Goal: Task Accomplishment & Management: Manage account settings

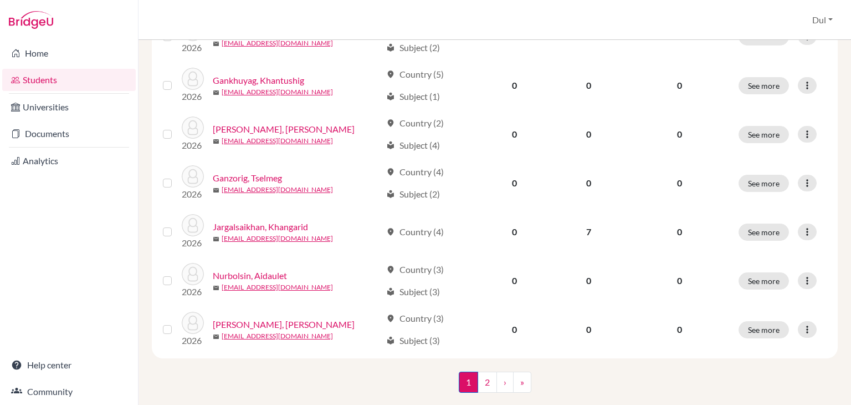
scroll to position [862, 0]
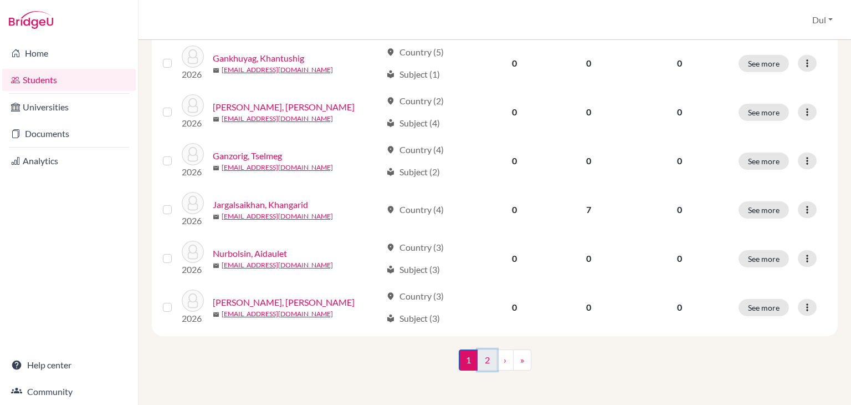
click at [486, 360] on link "2" at bounding box center [487, 359] width 19 height 21
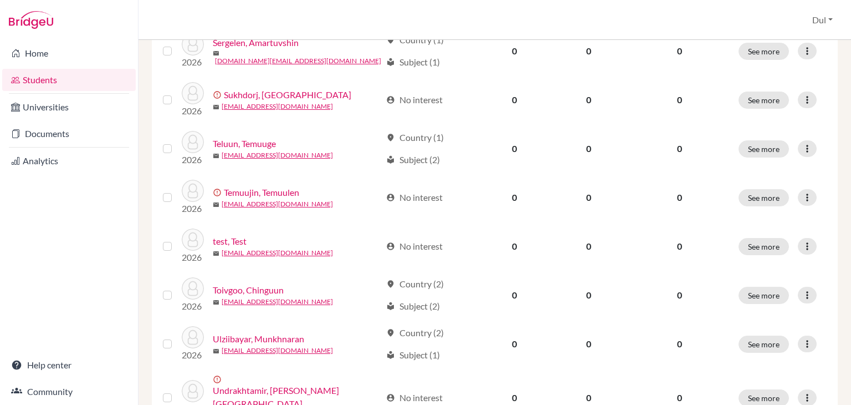
scroll to position [193, 0]
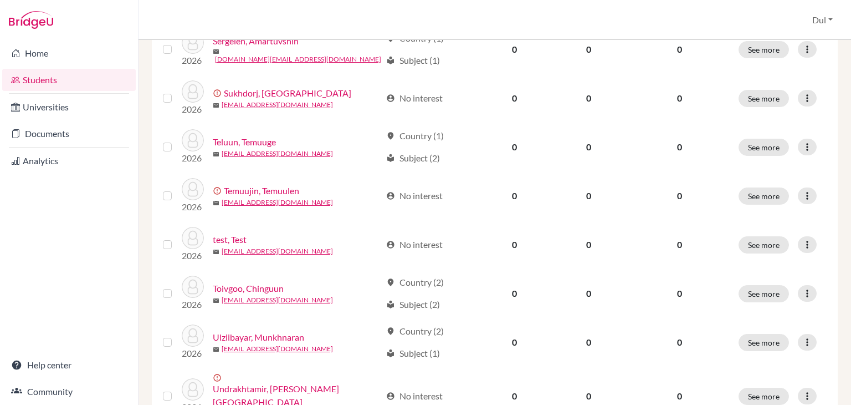
drag, startPoint x: 851, startPoint y: 118, endPoint x: 851, endPoint y: 222, distance: 103.7
click at [851, 222] on div "Add student filter_list Filter by Account Status Active accounts Archived accou…" at bounding box center [495, 222] width 713 height 365
click at [838, 212] on div "Add student filter_list Filter by Account Status Active accounts Archived accou…" at bounding box center [495, 222] width 713 height 365
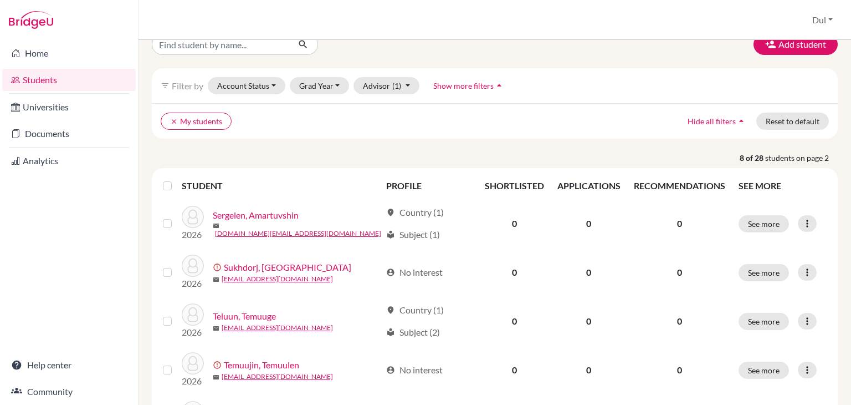
scroll to position [17, 0]
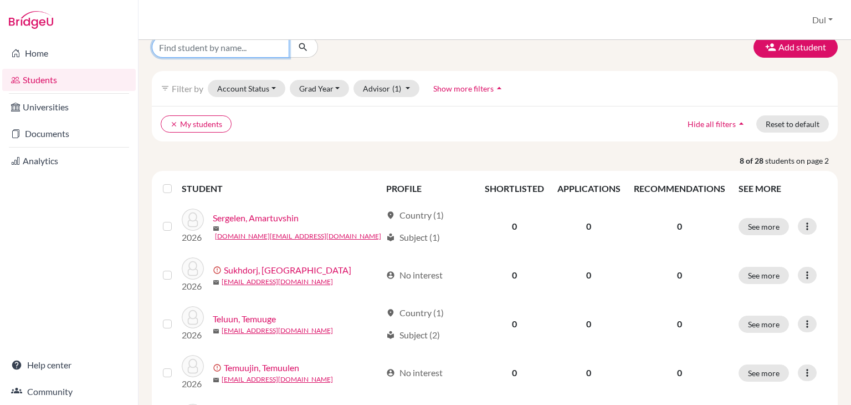
click at [252, 53] on input "Find student by name..." at bounding box center [220, 47] width 137 height 21
type input "erkhes"
click button "submit" at bounding box center [303, 47] width 29 height 21
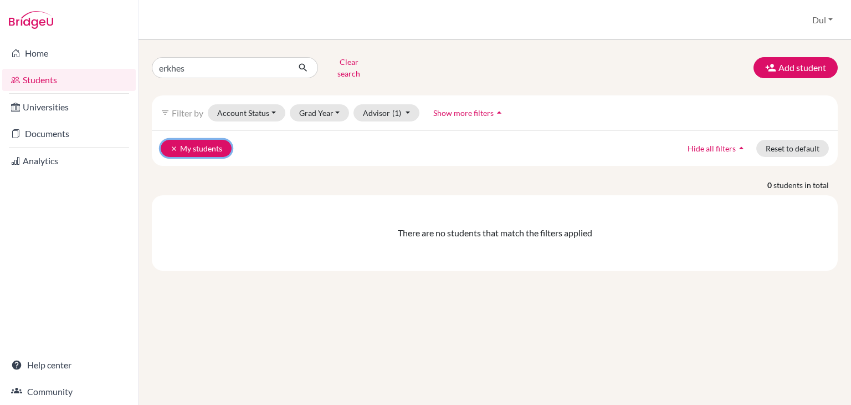
click at [171, 145] on icon "clear" at bounding box center [174, 149] width 8 height 8
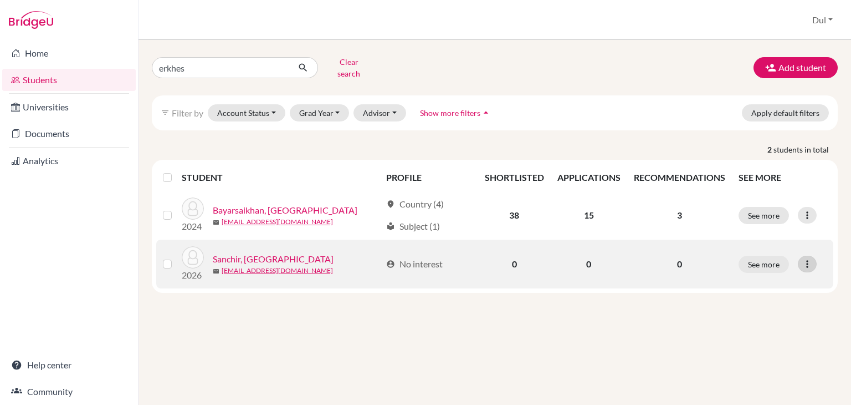
click at [806, 259] on icon at bounding box center [807, 263] width 11 height 11
click at [722, 278] on button "Edit student" at bounding box center [758, 287] width 88 height 18
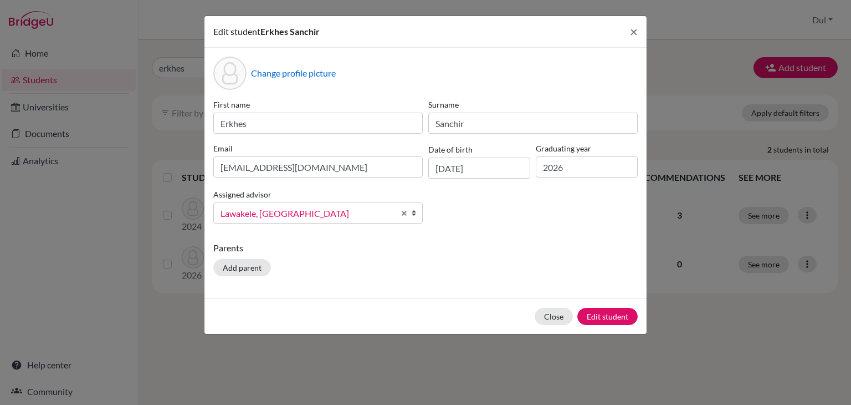
click at [290, 221] on link "Lawakele, Lavenia" at bounding box center [318, 212] width 210 height 21
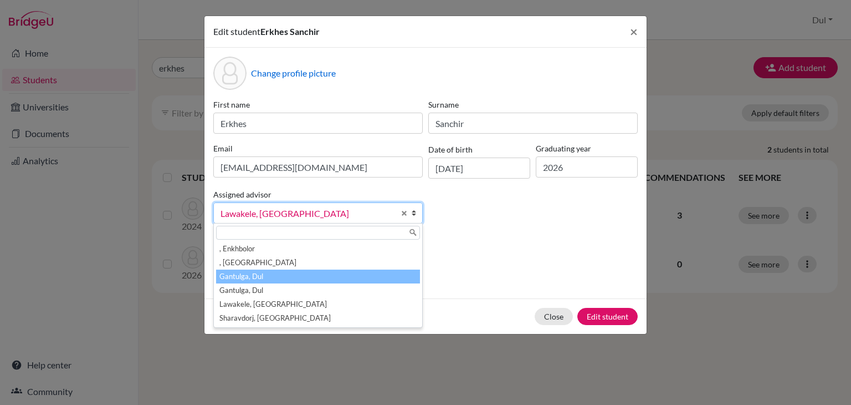
click at [297, 271] on li "Gantulga, Dul" at bounding box center [318, 276] width 204 height 14
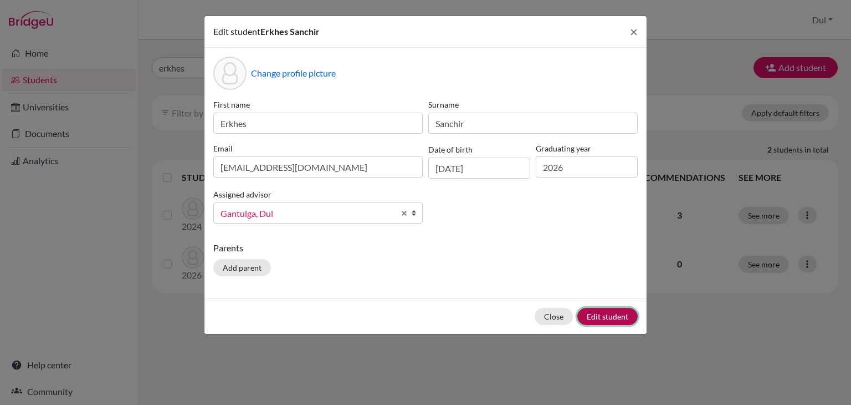
click at [607, 314] on button "Edit student" at bounding box center [608, 316] width 60 height 17
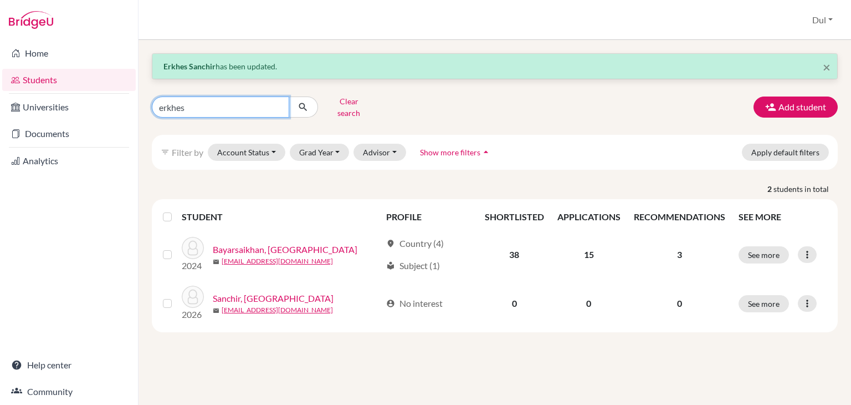
click at [278, 100] on input "erkhes" at bounding box center [220, 106] width 137 height 21
drag, startPoint x: 248, startPoint y: 104, endPoint x: 255, endPoint y: 103, distance: 6.9
click at [255, 103] on input "Find student by name..." at bounding box center [220, 106] width 137 height 21
type input "anar"
click button "submit" at bounding box center [303, 106] width 29 height 21
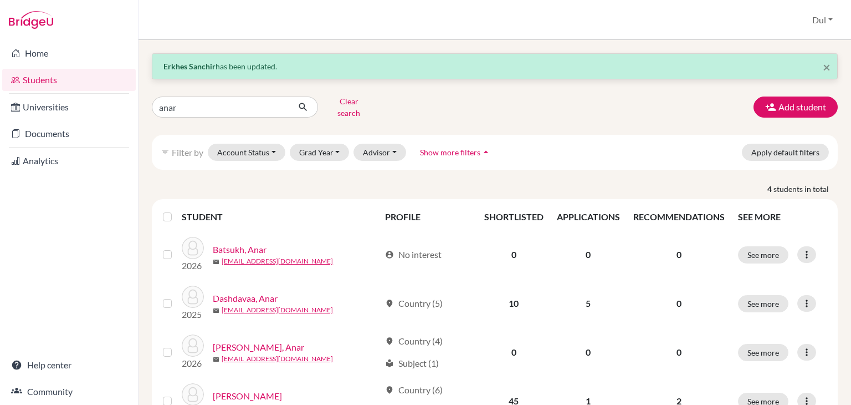
scroll to position [43, 0]
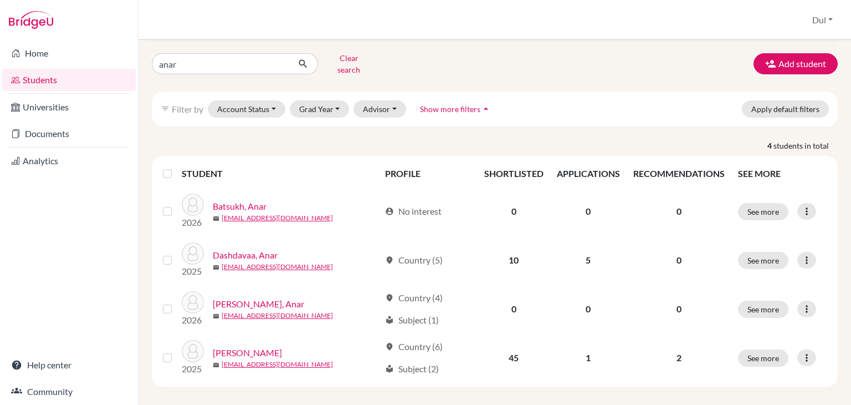
drag, startPoint x: 851, startPoint y: 218, endPoint x: 847, endPoint y: 321, distance: 102.6
click at [851, 321] on div "× Erkhes Sanchir has been updated. anar Clear search Add student filter_list Fi…" at bounding box center [495, 222] width 713 height 365
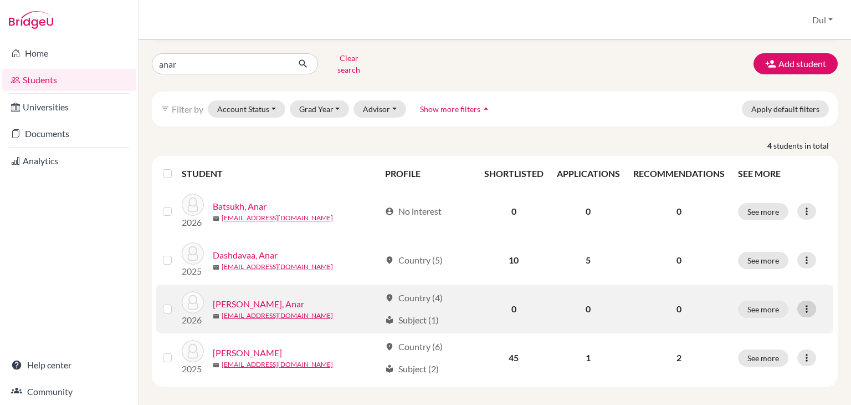
click at [801, 303] on icon at bounding box center [806, 308] width 11 height 11
click at [744, 323] on button "Edit student" at bounding box center [752, 332] width 88 height 18
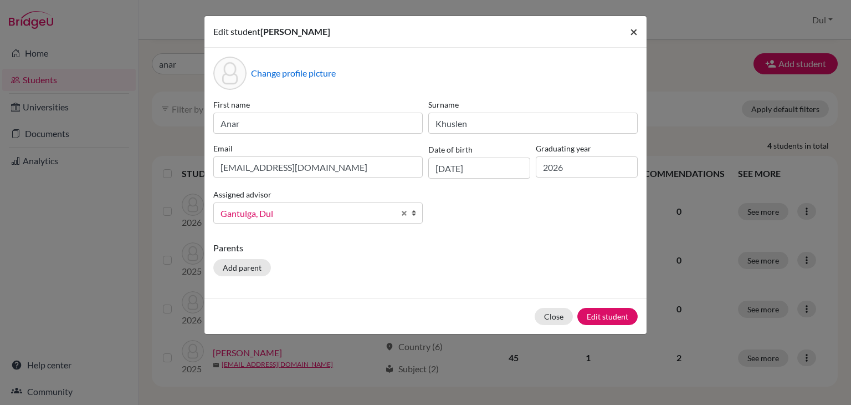
drag, startPoint x: 635, startPoint y: 35, endPoint x: 442, endPoint y: 45, distance: 193.7
click at [630, 35] on span "×" at bounding box center [634, 31] width 8 height 16
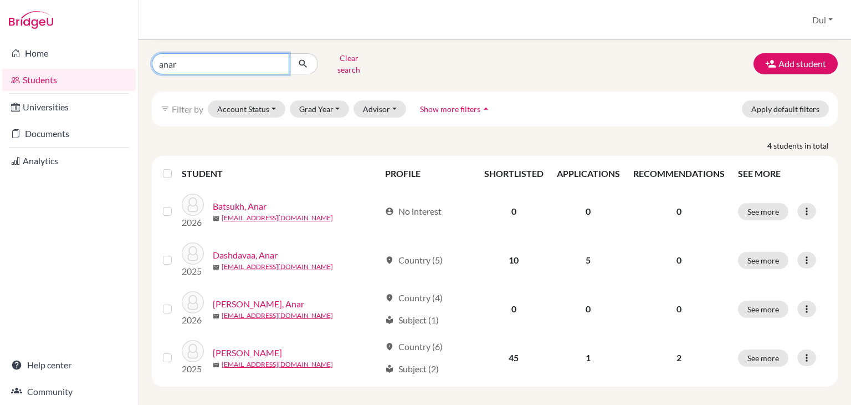
click at [248, 60] on input "anar" at bounding box center [220, 63] width 137 height 21
type input "anand"
click button "submit" at bounding box center [303, 63] width 29 height 21
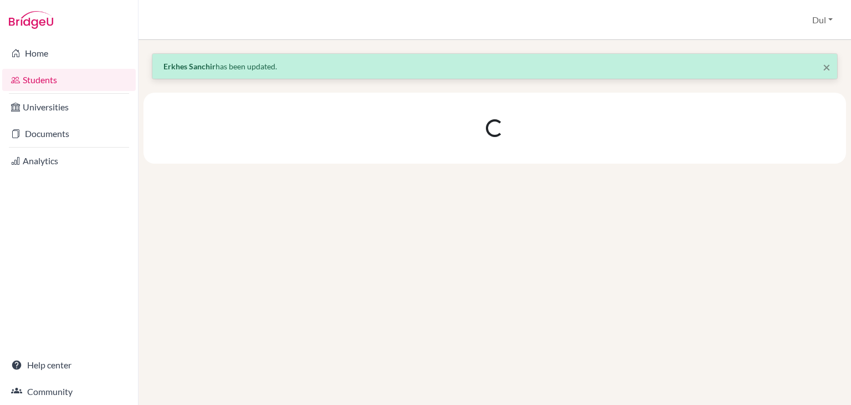
scroll to position [0, 0]
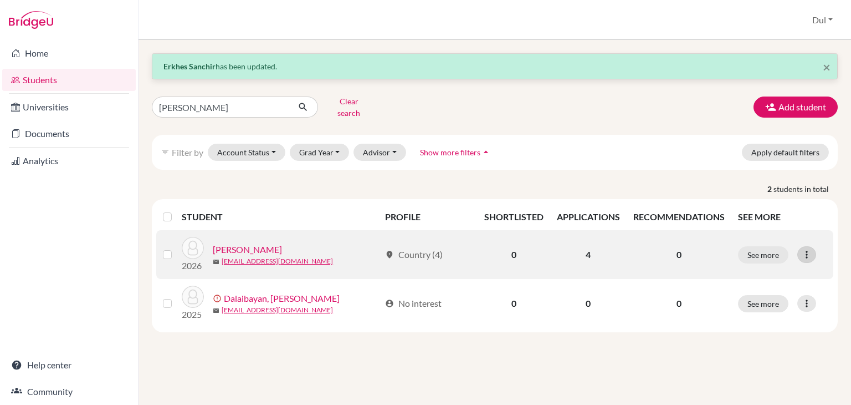
drag, startPoint x: 804, startPoint y: 249, endPoint x: 799, endPoint y: 254, distance: 6.7
click at [803, 249] on icon at bounding box center [806, 254] width 11 height 11
click at [785, 270] on button "Edit student" at bounding box center [760, 277] width 88 height 18
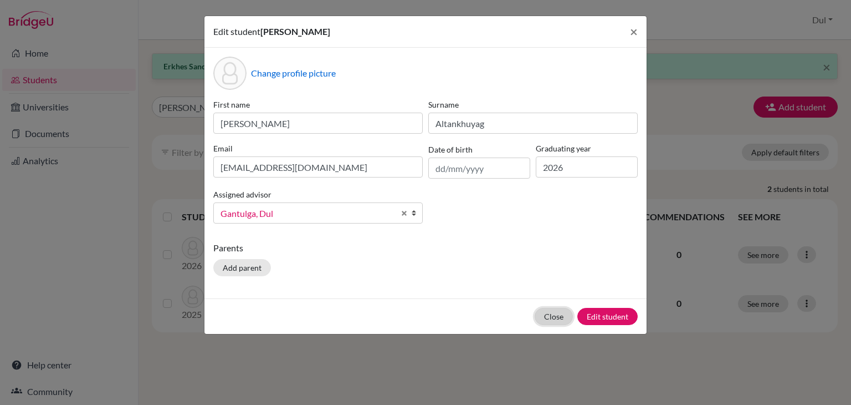
click at [551, 318] on button "Close" at bounding box center [554, 316] width 38 height 17
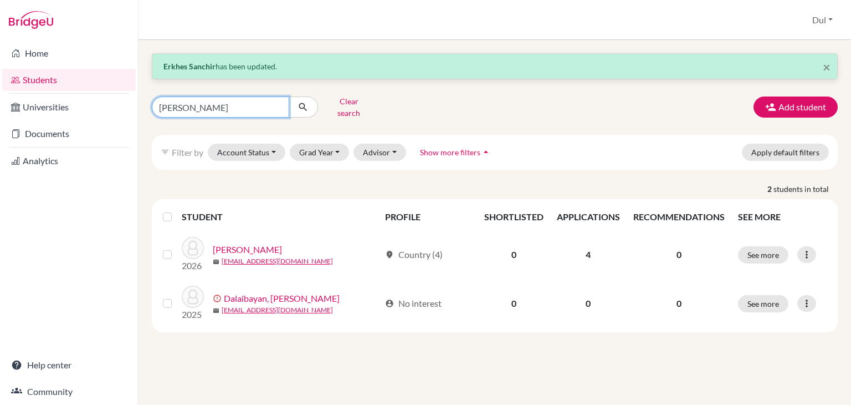
click at [273, 100] on input "anand" at bounding box center [220, 106] width 137 height 21
click at [277, 101] on input "anand" at bounding box center [220, 106] width 137 height 21
click at [253, 105] on input "Find student by name..." at bounding box center [220, 106] width 137 height 21
type input "azzaya"
click button "submit" at bounding box center [303, 106] width 29 height 21
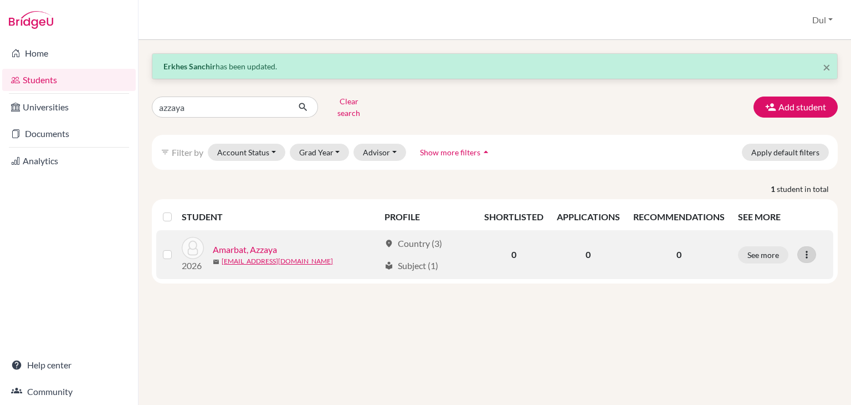
click at [810, 249] on icon at bounding box center [806, 254] width 11 height 11
click at [780, 270] on button "Edit student" at bounding box center [759, 277] width 88 height 18
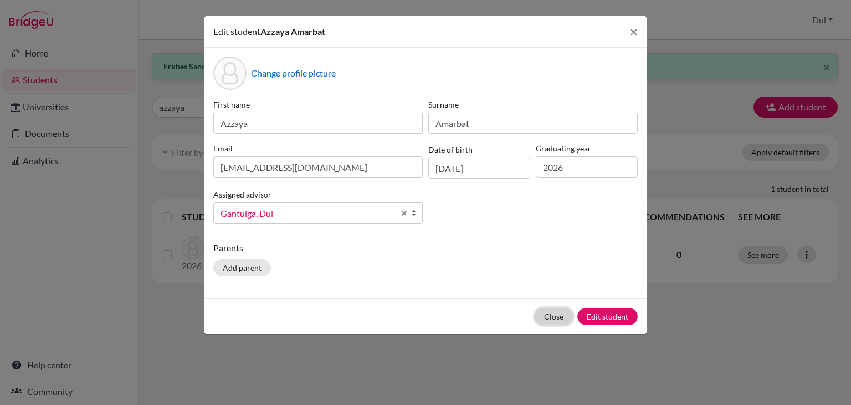
click at [565, 315] on button "Close" at bounding box center [554, 316] width 38 height 17
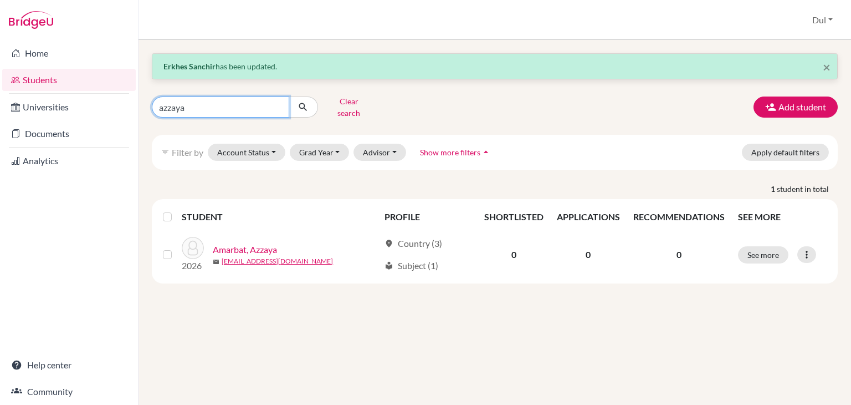
click at [248, 100] on input "azzaya" at bounding box center [220, 106] width 137 height 21
type input "khulan"
click button "submit" at bounding box center [303, 106] width 29 height 21
click at [262, 104] on input "khulan" at bounding box center [220, 106] width 137 height 21
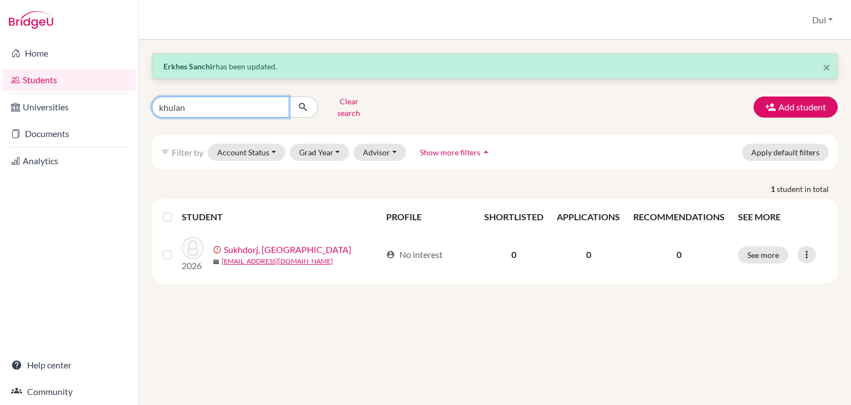
click at [275, 103] on input "khulan" at bounding box center [220, 106] width 137 height 21
type input "yesui"
click button "submit" at bounding box center [303, 106] width 29 height 21
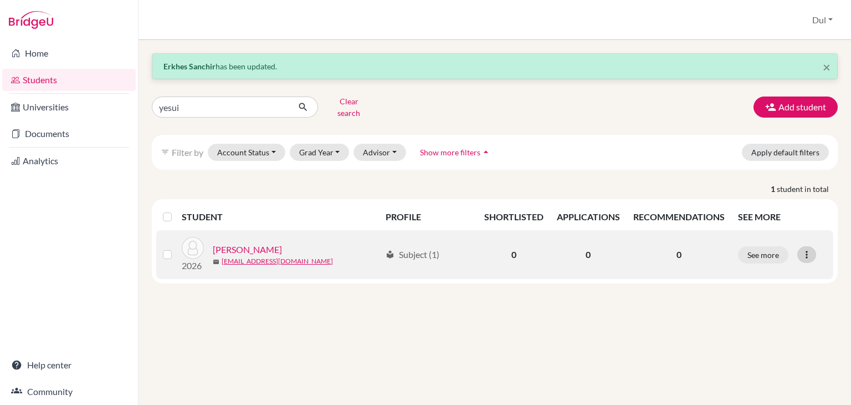
click at [805, 249] on icon at bounding box center [806, 254] width 11 height 11
click at [784, 268] on button "Edit student" at bounding box center [759, 277] width 88 height 18
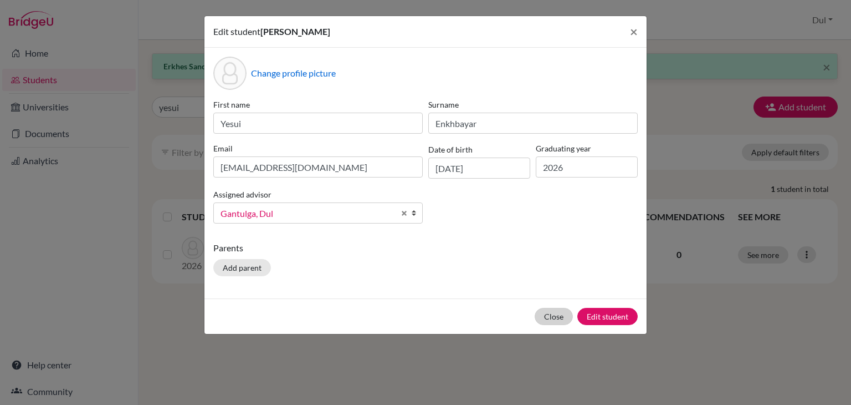
drag, startPoint x: 537, startPoint y: 311, endPoint x: 549, endPoint y: 315, distance: 12.8
click at [549, 315] on div "Close Edit student" at bounding box center [426, 315] width 442 height 35
click at [549, 315] on button "Close" at bounding box center [554, 316] width 38 height 17
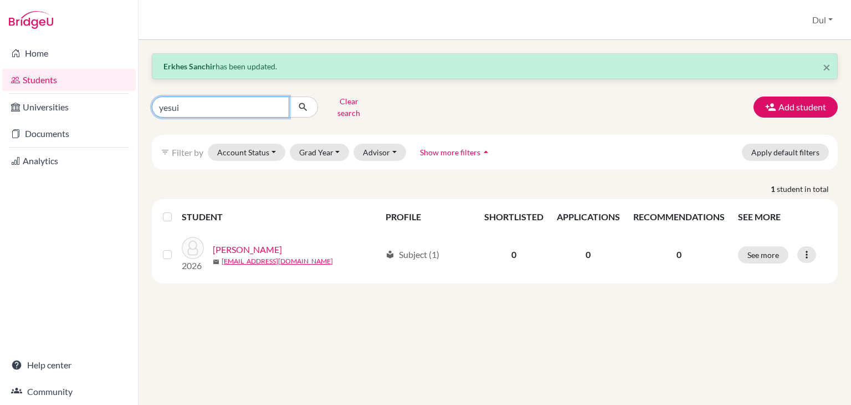
click at [243, 105] on input "yesui" at bounding box center [220, 106] width 137 height 21
type input "oyunbilig"
click button "submit" at bounding box center [303, 106] width 29 height 21
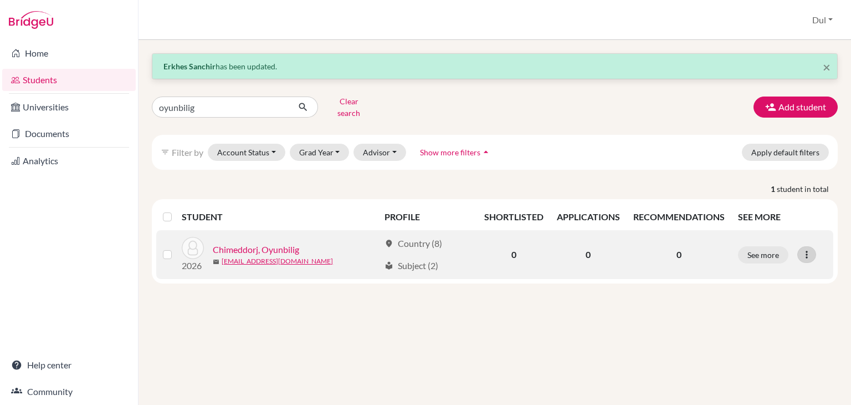
click at [803, 249] on icon at bounding box center [806, 254] width 11 height 11
click at [764, 268] on button "Edit student" at bounding box center [759, 277] width 88 height 18
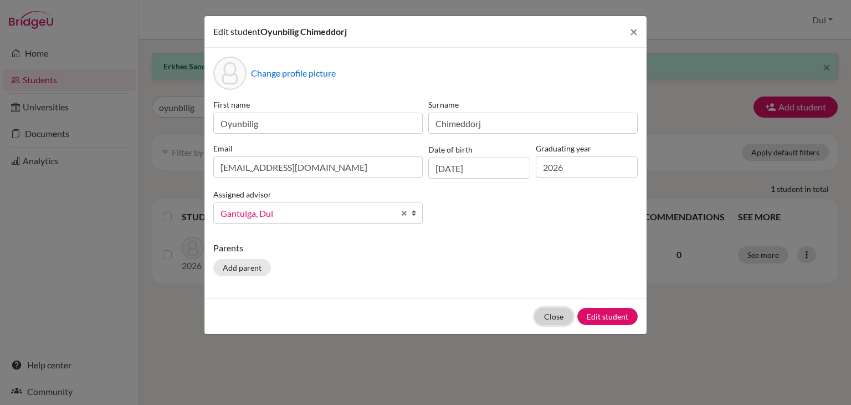
click at [561, 312] on button "Close" at bounding box center [554, 316] width 38 height 17
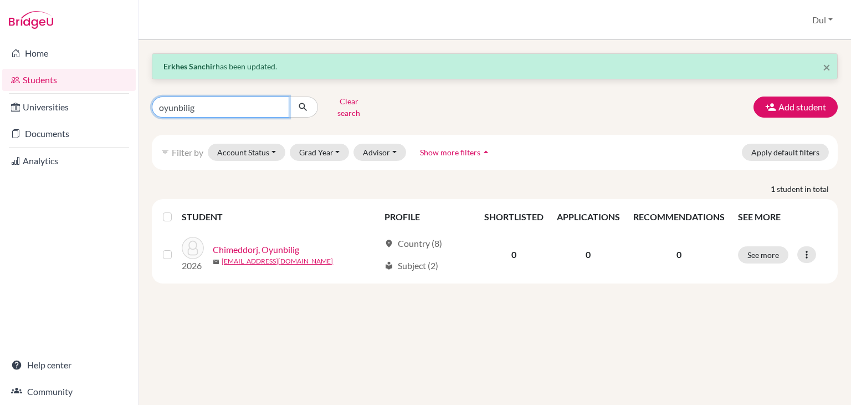
click at [279, 101] on input "oyunbilig" at bounding box center [220, 106] width 137 height 21
click at [199, 106] on input "Find student by name..." at bounding box center [220, 106] width 137 height 21
type input "telmuun"
click button "submit" at bounding box center [303, 106] width 29 height 21
click at [228, 103] on input "telmuun" at bounding box center [220, 106] width 137 height 21
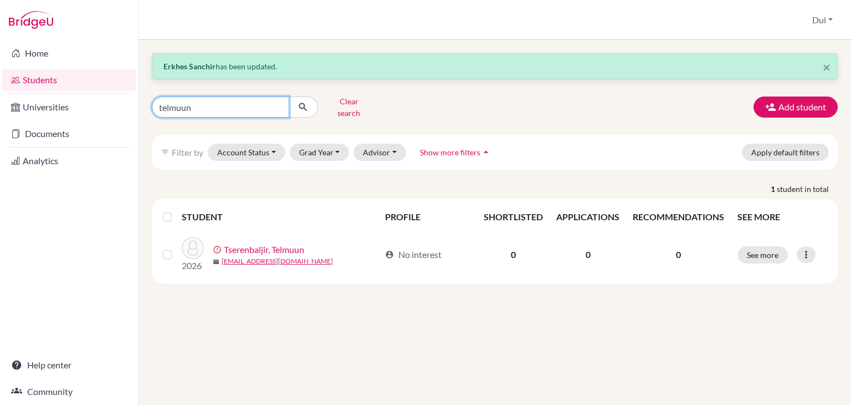
click at [228, 103] on input "telmuun" at bounding box center [220, 106] width 137 height 21
type input "khantushig"
click button "submit" at bounding box center [303, 106] width 29 height 21
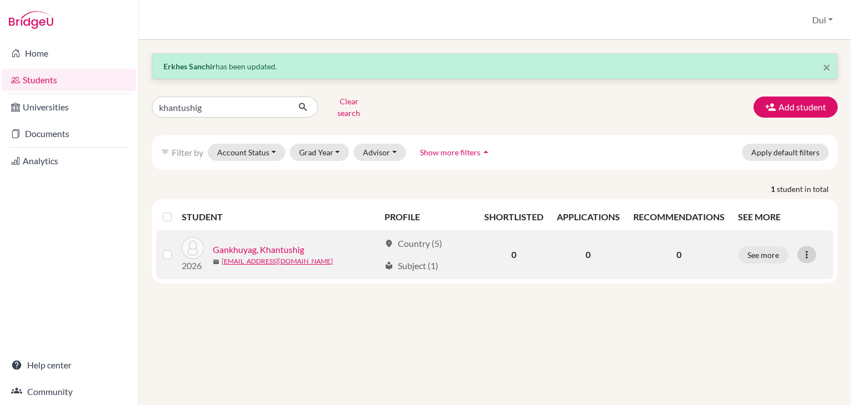
click at [812, 249] on icon at bounding box center [806, 254] width 11 height 11
click at [763, 268] on button "Edit student" at bounding box center [759, 277] width 88 height 18
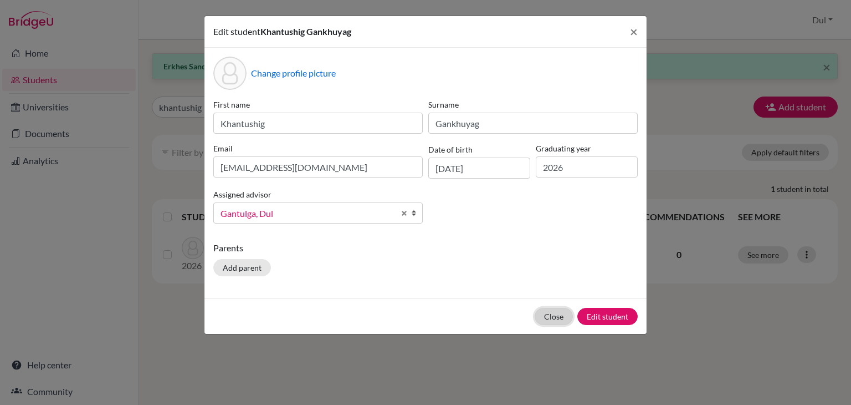
click at [540, 313] on button "Close" at bounding box center [554, 316] width 38 height 17
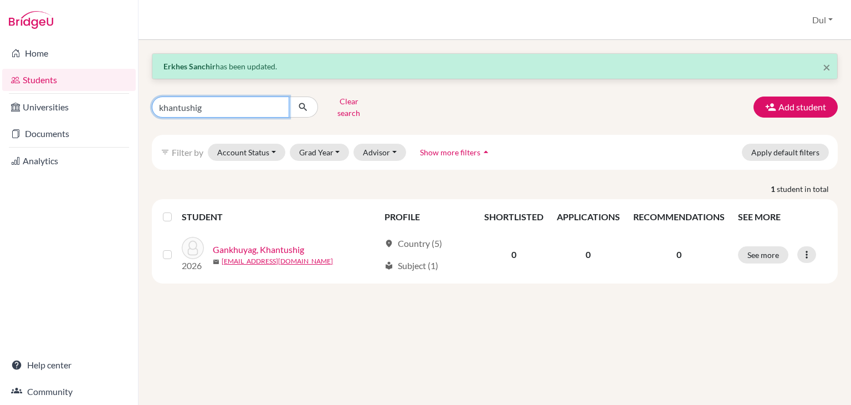
click at [231, 104] on input "khantushig" at bounding box center [220, 106] width 137 height 21
type input "anar"
click button "submit" at bounding box center [303, 106] width 29 height 21
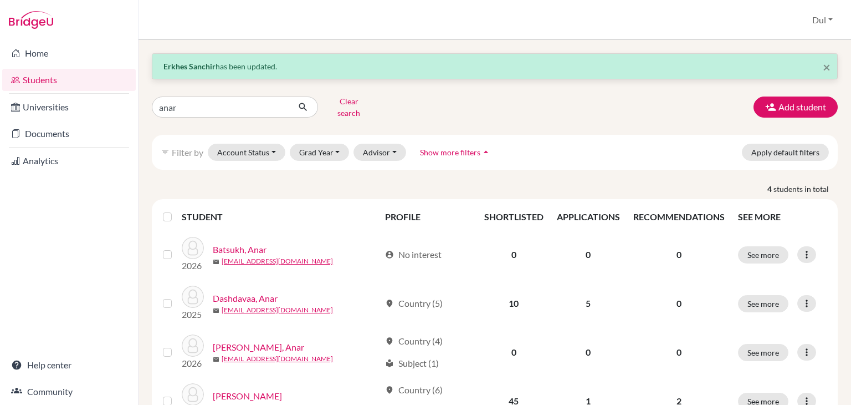
scroll to position [43, 0]
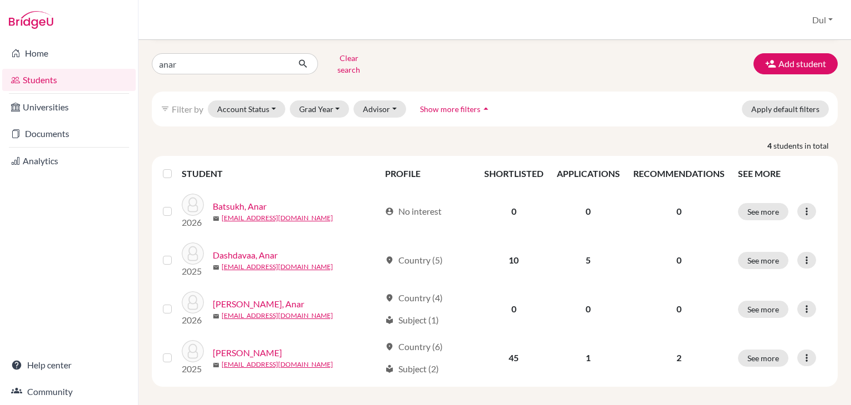
drag, startPoint x: 851, startPoint y: 224, endPoint x: 851, endPoint y: 289, distance: 64.3
click at [851, 289] on div "× Erkhes Sanchir has been updated. anar Clear search Add student filter_list Fi…" at bounding box center [495, 222] width 713 height 365
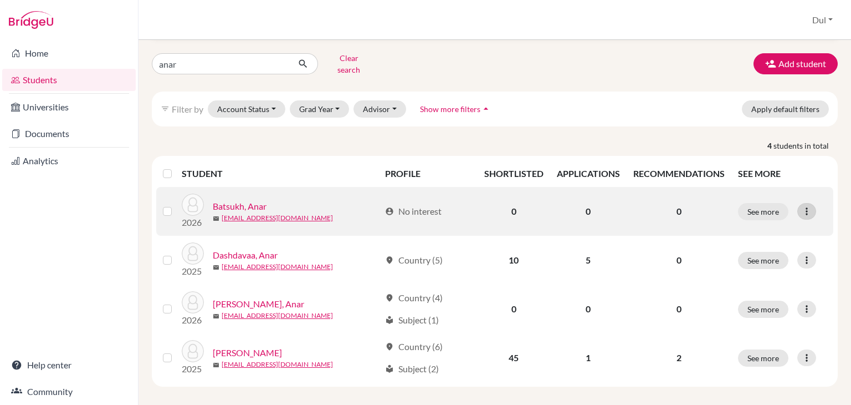
drag, startPoint x: 800, startPoint y: 207, endPoint x: 763, endPoint y: 228, distance: 43.2
click at [801, 207] on icon at bounding box center [806, 211] width 11 height 11
click at [754, 229] on button "Edit student" at bounding box center [752, 234] width 88 height 18
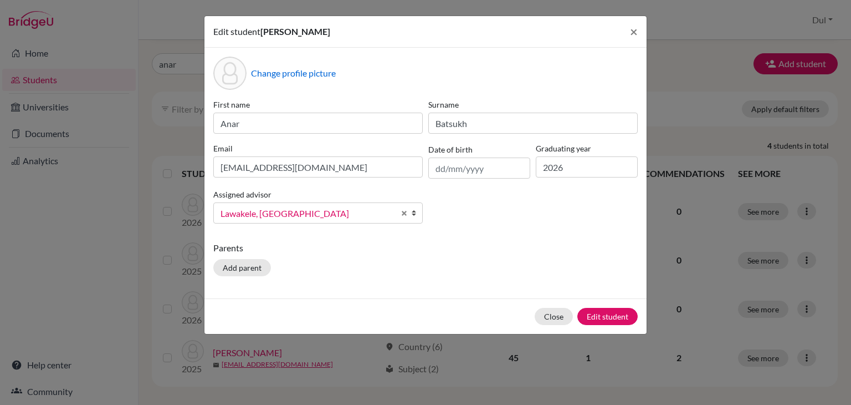
click at [354, 213] on span "Lawakele, Lavenia" at bounding box center [308, 213] width 174 height 14
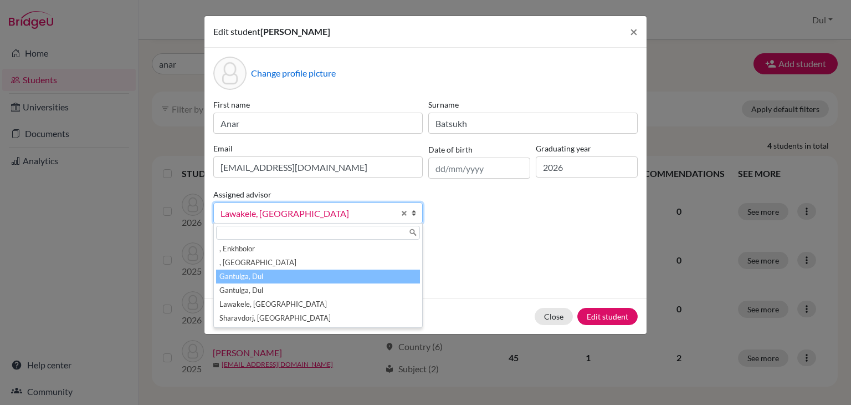
click at [335, 275] on li "Gantulga, Dul" at bounding box center [318, 276] width 204 height 14
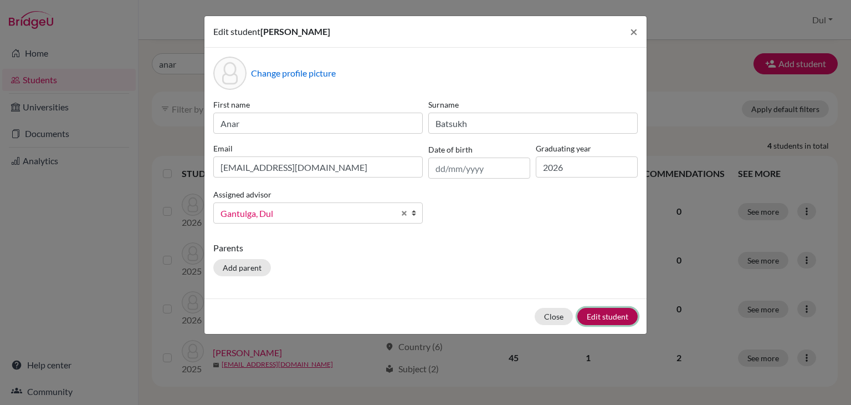
click at [620, 319] on button "Edit student" at bounding box center [608, 316] width 60 height 17
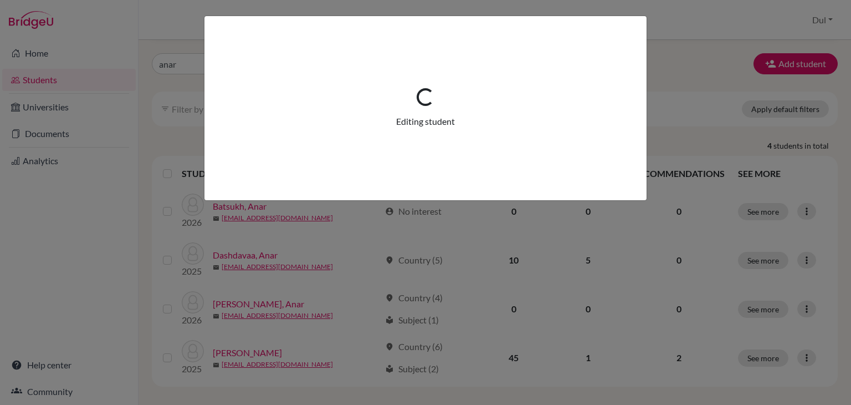
scroll to position [0, 0]
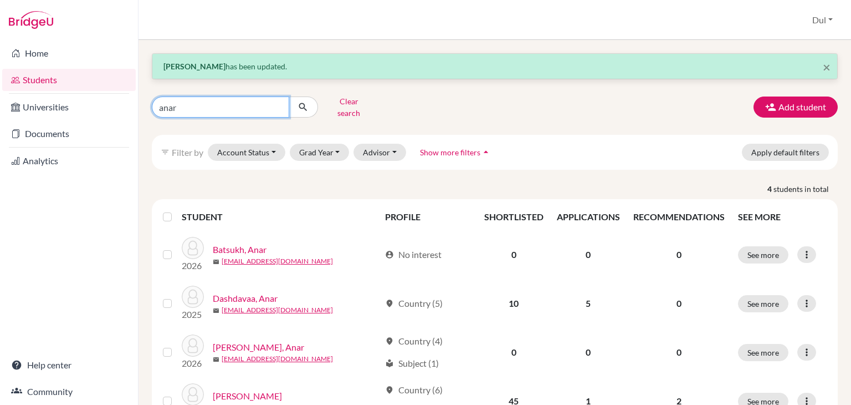
click at [231, 105] on input "anar" at bounding box center [220, 106] width 137 height 21
type input "anduul"
click button "submit" at bounding box center [303, 106] width 29 height 21
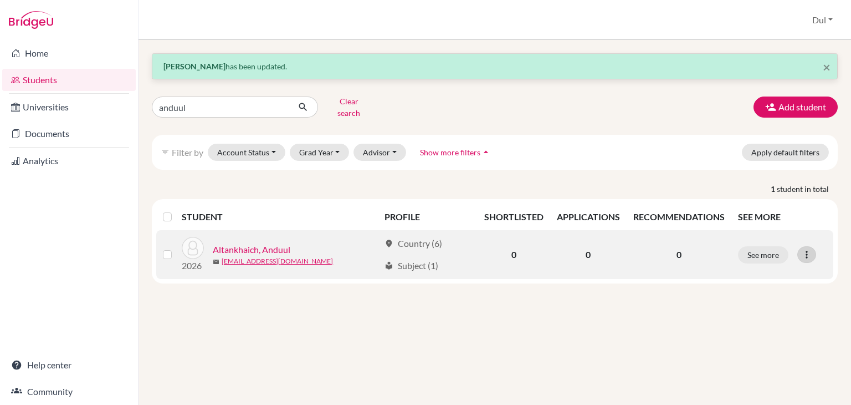
click at [805, 253] on td "See more Edit student Send Message Reset Password" at bounding box center [783, 254] width 103 height 49
drag, startPoint x: 805, startPoint y: 247, endPoint x: 785, endPoint y: 268, distance: 29.0
click at [802, 249] on icon at bounding box center [806, 254] width 11 height 11
click at [783, 269] on button "Edit student" at bounding box center [759, 277] width 88 height 18
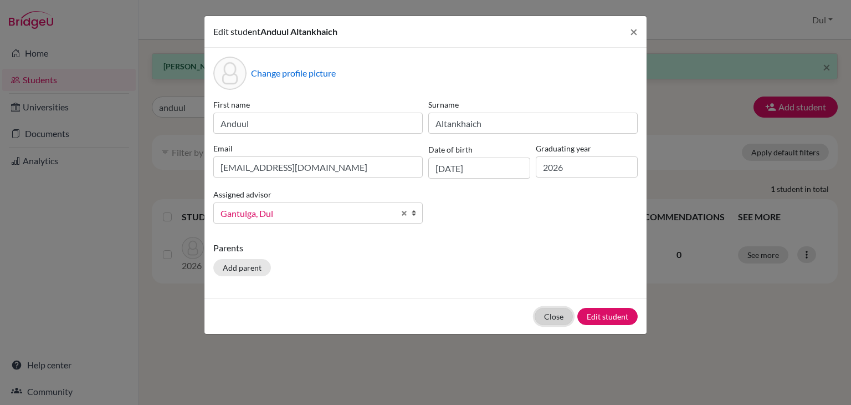
drag, startPoint x: 546, startPoint y: 322, endPoint x: 371, endPoint y: 132, distance: 258.1
click at [546, 321] on button "Close" at bounding box center [554, 316] width 38 height 17
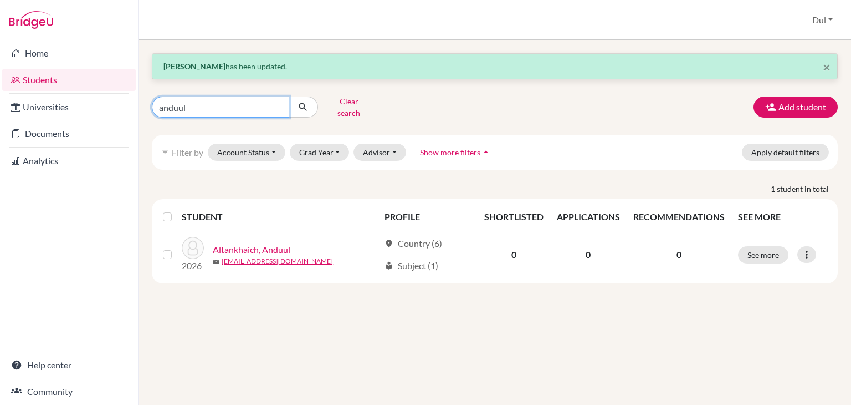
click at [239, 111] on input "anduul" at bounding box center [220, 106] width 137 height 21
type input "naran-erdene"
click button "submit" at bounding box center [303, 106] width 29 height 21
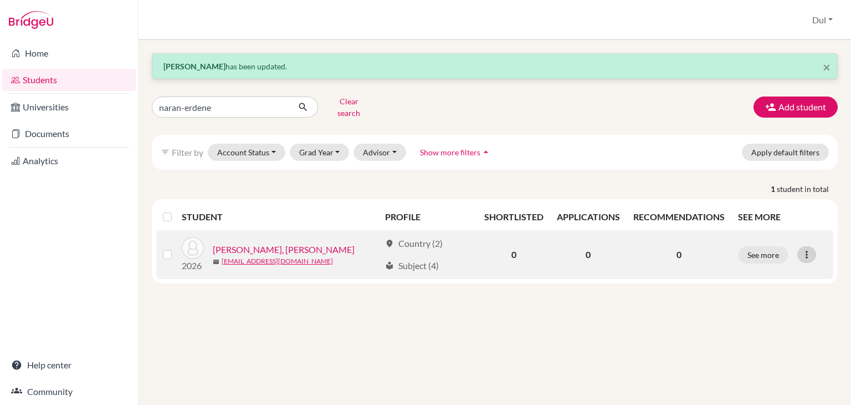
click at [800, 246] on div at bounding box center [807, 254] width 19 height 17
click at [782, 268] on button "Edit student" at bounding box center [759, 277] width 88 height 18
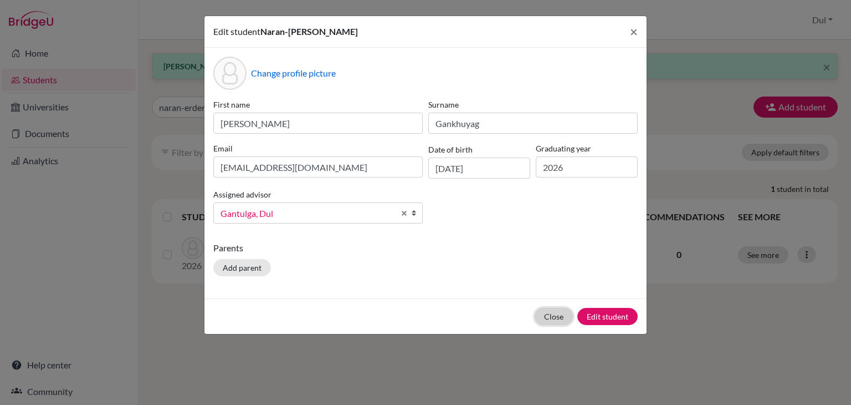
drag, startPoint x: 545, startPoint y: 317, endPoint x: 330, endPoint y: 160, distance: 266.5
click at [539, 312] on button "Close" at bounding box center [554, 316] width 38 height 17
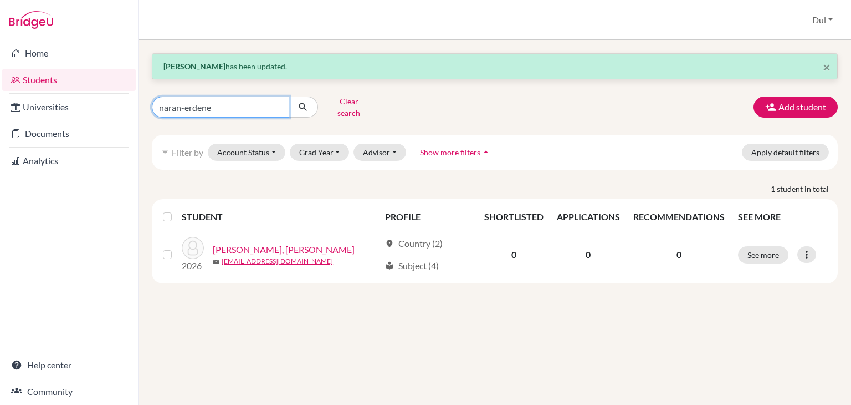
click at [269, 104] on input "naran-erdene" at bounding box center [220, 106] width 137 height 21
type input "urangoo"
click button "submit" at bounding box center [303, 106] width 29 height 21
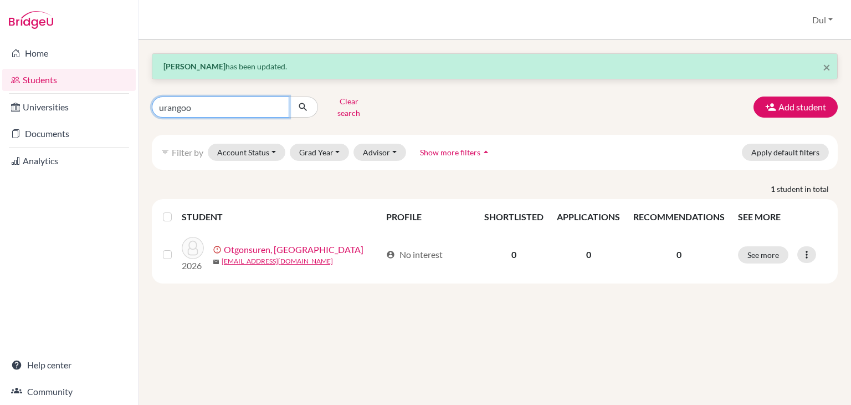
drag, startPoint x: 278, startPoint y: 100, endPoint x: 263, endPoint y: 100, distance: 15.0
click at [278, 100] on input "urangoo" at bounding box center [220, 106] width 137 height 21
click at [233, 100] on input "Find student by name..." at bounding box center [220, 106] width 137 height 21
type input "chinguun"
click button "submit" at bounding box center [303, 106] width 29 height 21
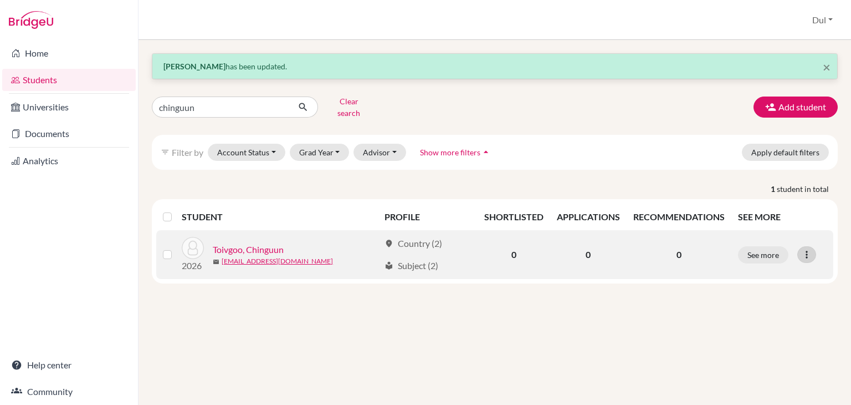
click at [808, 249] on icon at bounding box center [806, 254] width 11 height 11
click at [784, 268] on button "Edit student" at bounding box center [759, 277] width 88 height 18
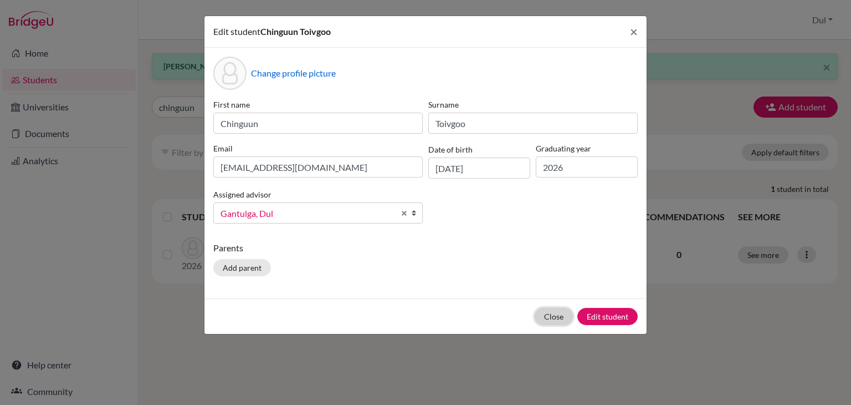
drag, startPoint x: 549, startPoint y: 315, endPoint x: 508, endPoint y: 293, distance: 47.1
click at [544, 313] on button "Close" at bounding box center [554, 316] width 38 height 17
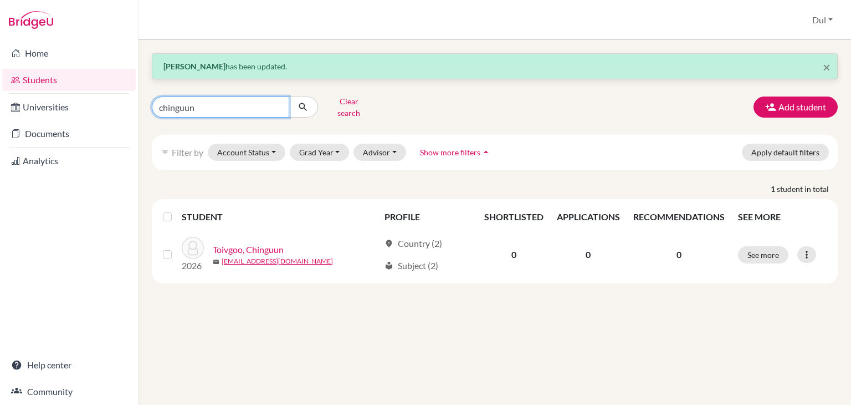
click at [240, 99] on input "chinguun" at bounding box center [220, 106] width 137 height 21
type input "aidaulet"
click button "submit" at bounding box center [303, 106] width 29 height 21
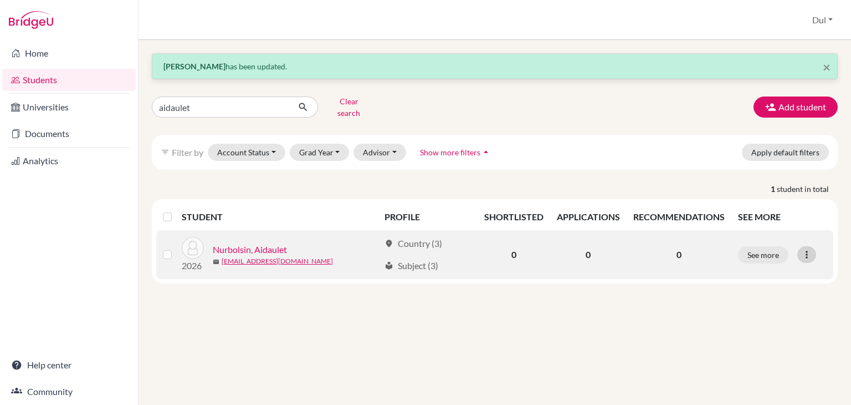
click at [805, 249] on icon at bounding box center [806, 254] width 11 height 11
click at [764, 268] on button "Edit student" at bounding box center [758, 277] width 88 height 18
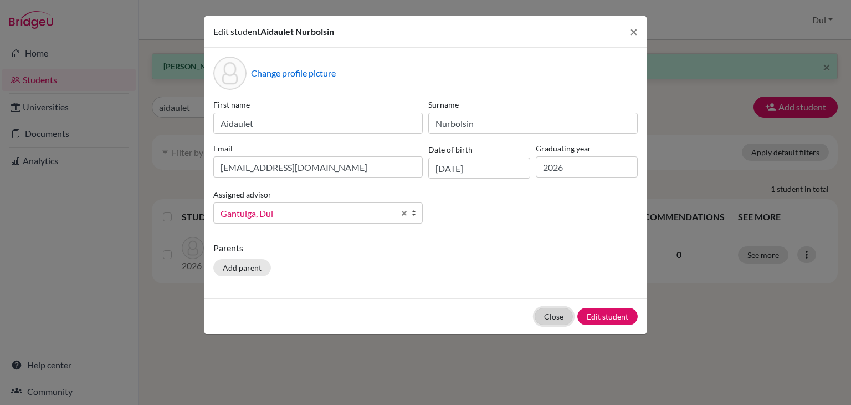
drag, startPoint x: 561, startPoint y: 323, endPoint x: 328, endPoint y: 131, distance: 301.3
click at [559, 323] on button "Close" at bounding box center [554, 316] width 38 height 17
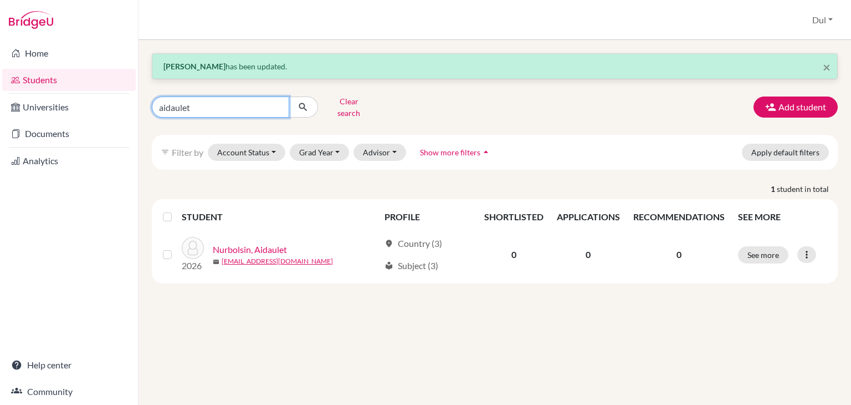
click at [248, 107] on input "aidaulet" at bounding box center [220, 106] width 137 height 21
type input "soyombo"
click button "submit" at bounding box center [303, 106] width 29 height 21
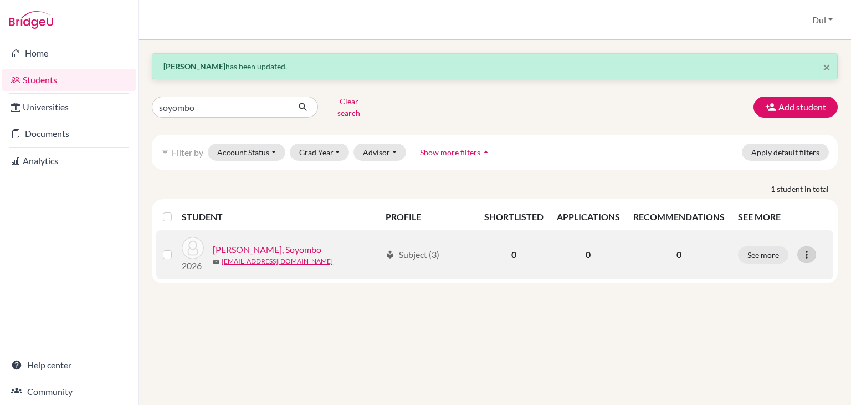
click at [798, 246] on div at bounding box center [807, 254] width 19 height 17
click at [779, 268] on button "Edit student" at bounding box center [759, 277] width 88 height 18
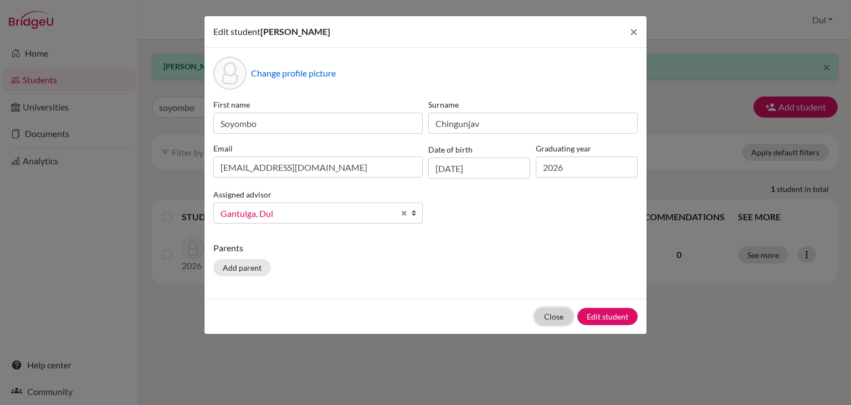
click at [559, 318] on button "Close" at bounding box center [554, 316] width 38 height 17
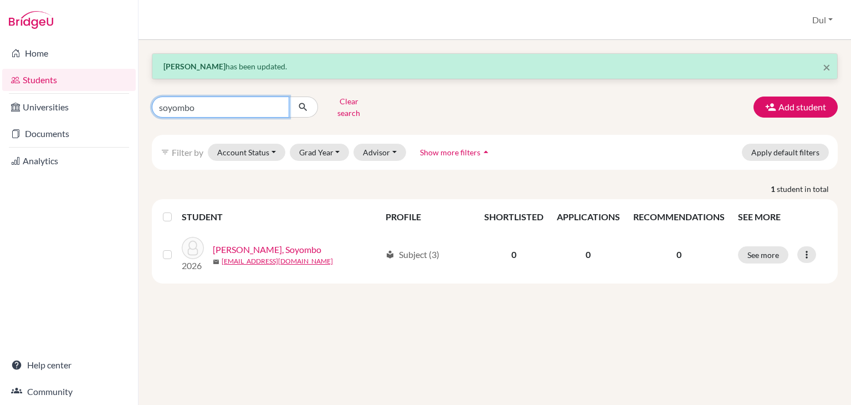
click at [209, 106] on input "soyombo" at bounding box center [220, 106] width 137 height 21
click at [207, 108] on input "soyombo" at bounding box center [220, 106] width 137 height 21
type input "batpurev"
click button "submit" at bounding box center [303, 106] width 29 height 21
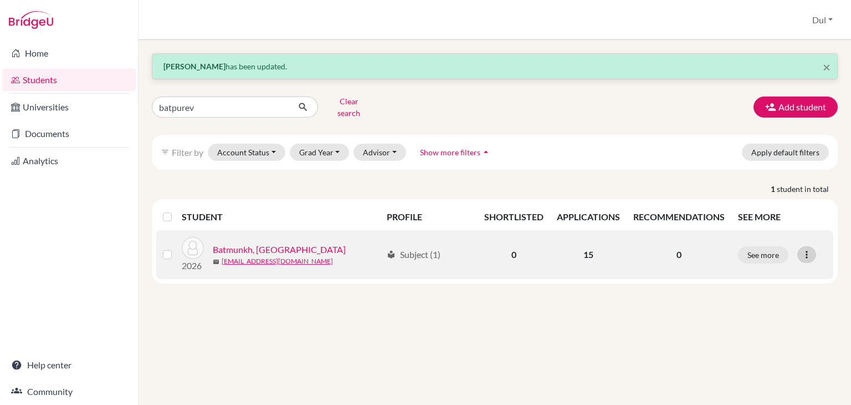
click at [809, 249] on icon at bounding box center [806, 254] width 11 height 11
click at [783, 268] on button "Edit student" at bounding box center [759, 277] width 88 height 18
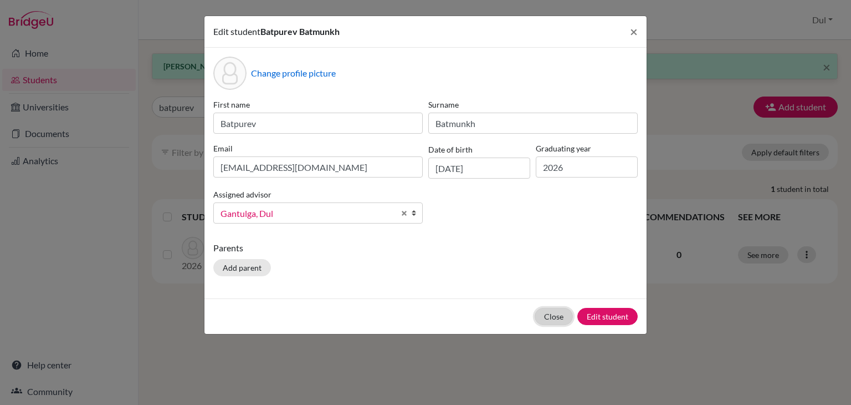
click at [557, 321] on button "Close" at bounding box center [554, 316] width 38 height 17
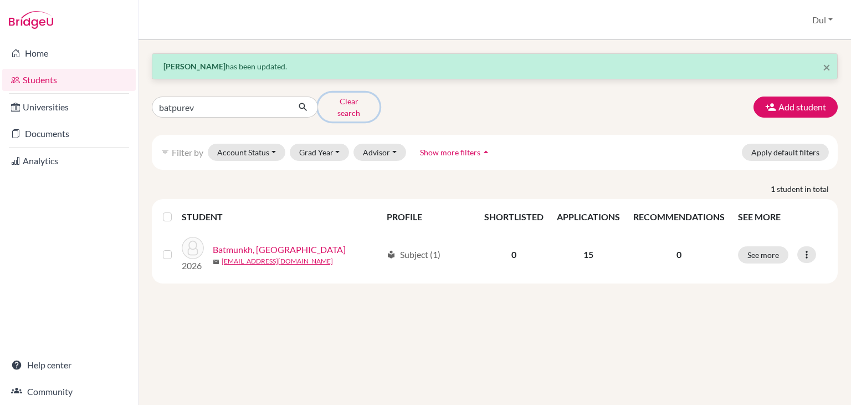
click at [355, 100] on button "Clear search" at bounding box center [349, 107] width 62 height 29
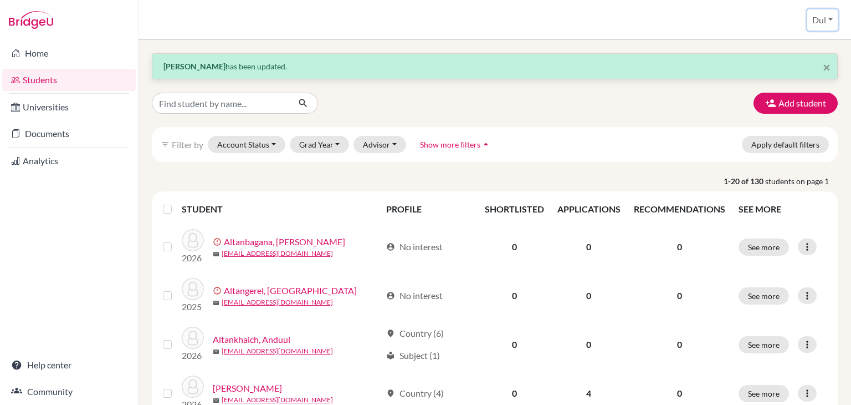
click at [821, 16] on button "Dul" at bounding box center [823, 19] width 30 height 21
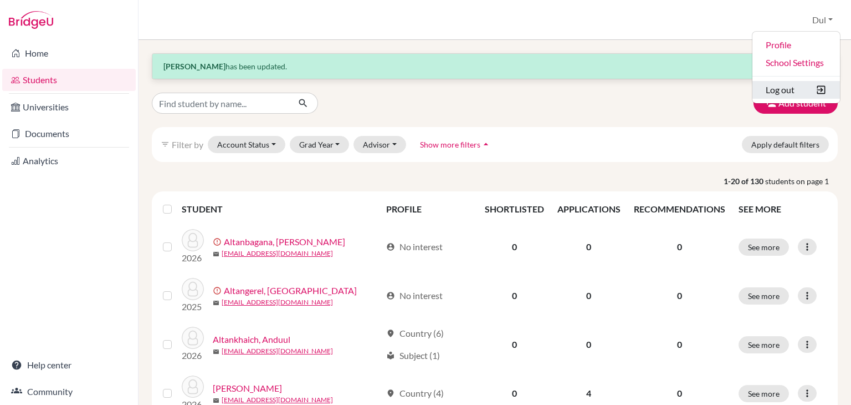
click at [791, 91] on button "Log out" at bounding box center [797, 90] width 88 height 18
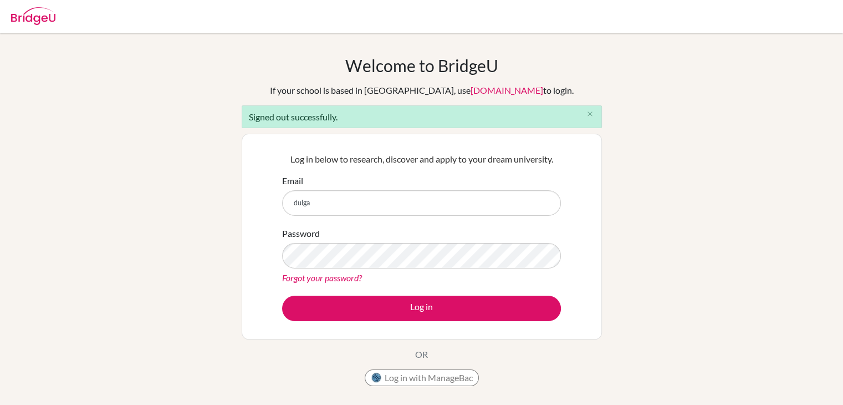
type input "[EMAIL_ADDRESS][DOMAIN_NAME]"
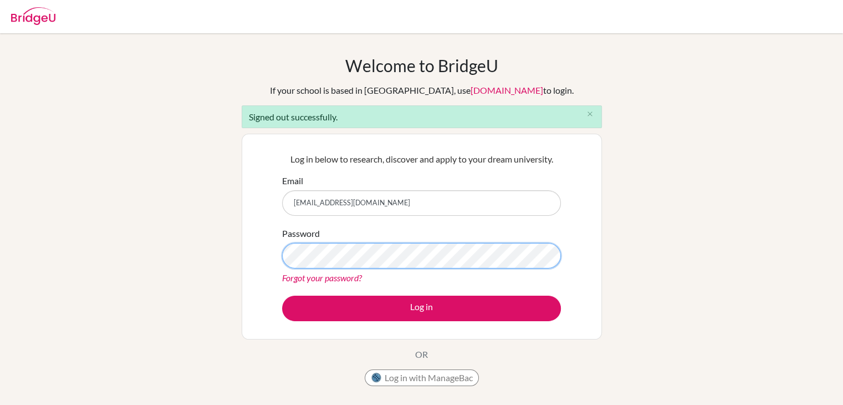
click at [282, 295] on button "Log in" at bounding box center [421, 307] width 279 height 25
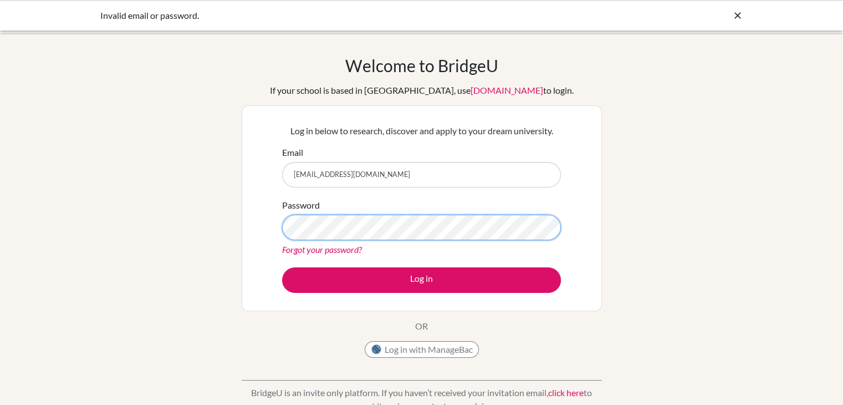
click at [282, 267] on button "Log in" at bounding box center [421, 279] width 279 height 25
